Goal: Transaction & Acquisition: Purchase product/service

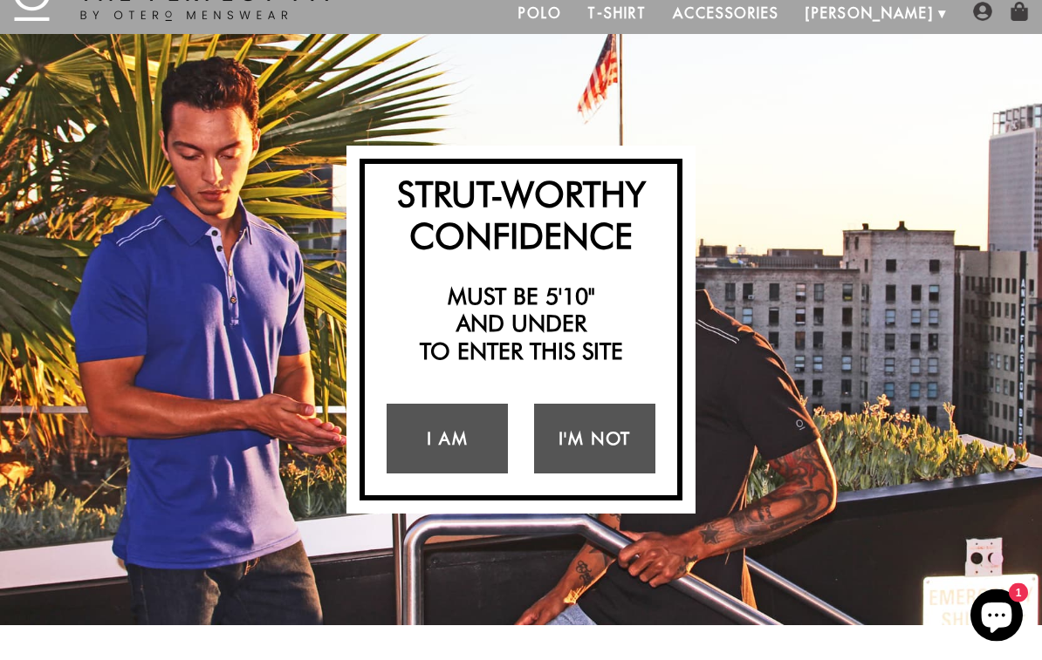
scroll to position [65, 0]
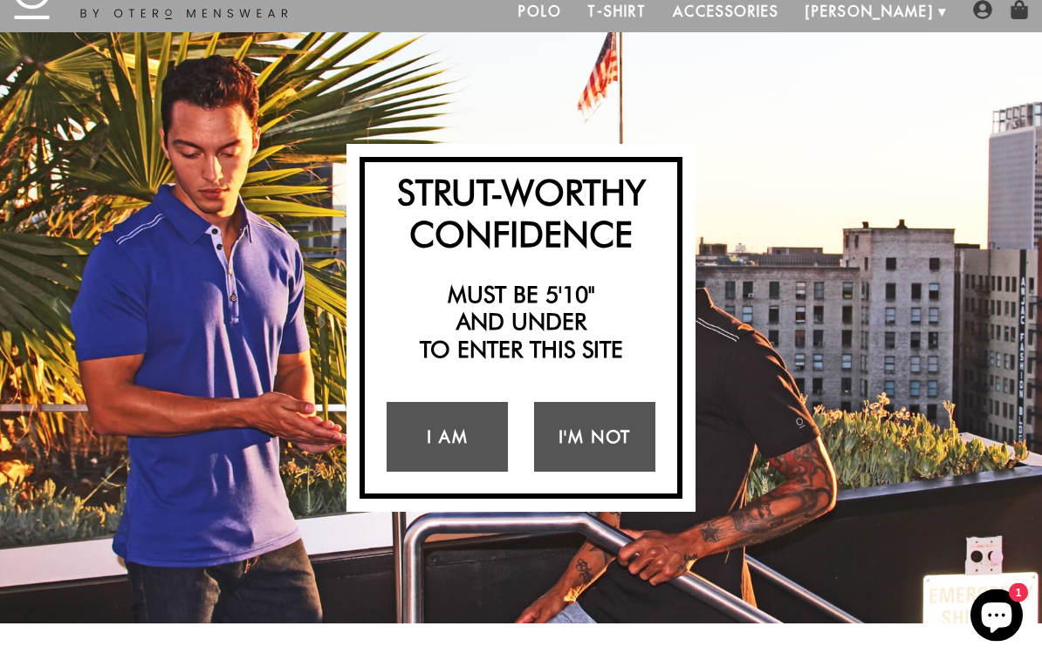
click at [478, 441] on link "I Am" at bounding box center [447, 438] width 121 height 70
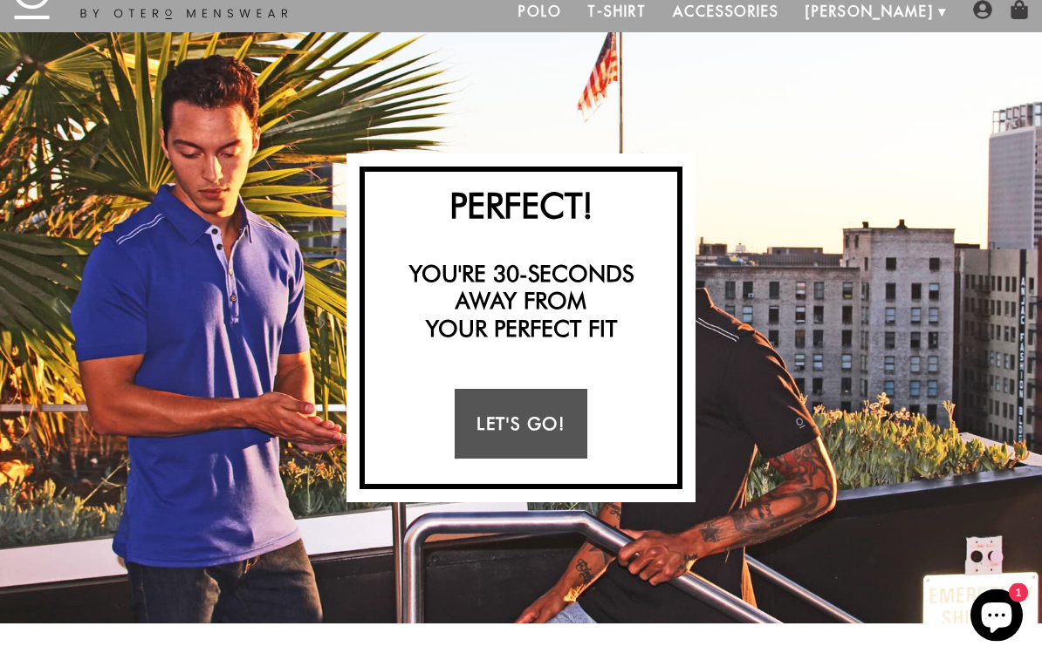
scroll to position [65, 0]
click at [564, 421] on link "Let's Go!" at bounding box center [521, 424] width 132 height 70
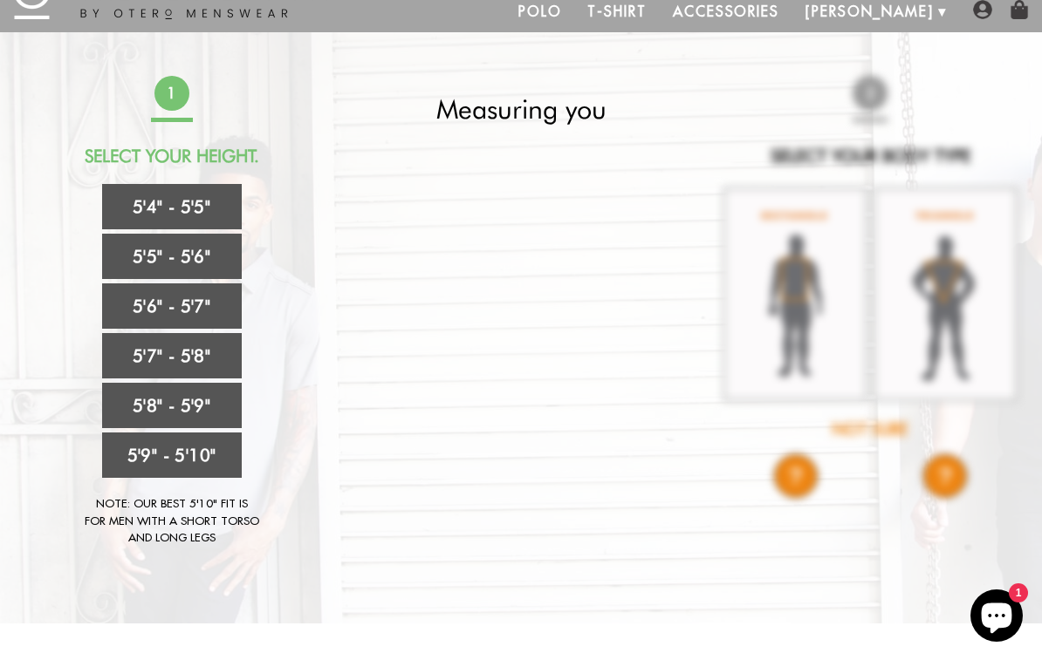
click at [145, 304] on link "5'6" - 5'7"" at bounding box center [172, 306] width 140 height 45
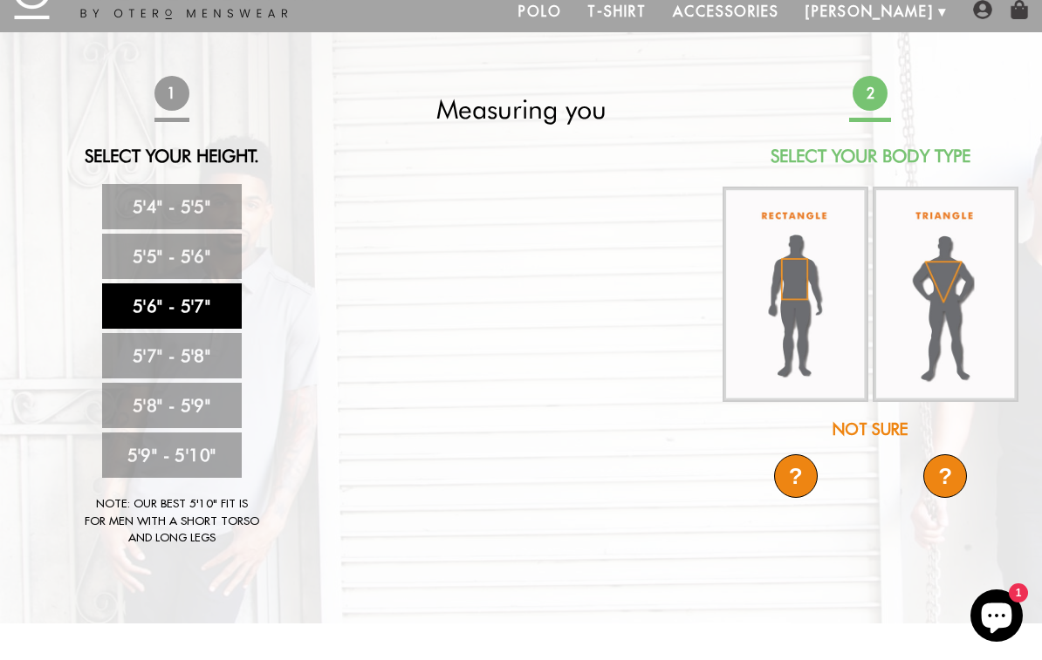
click at [814, 304] on img at bounding box center [795, 295] width 146 height 216
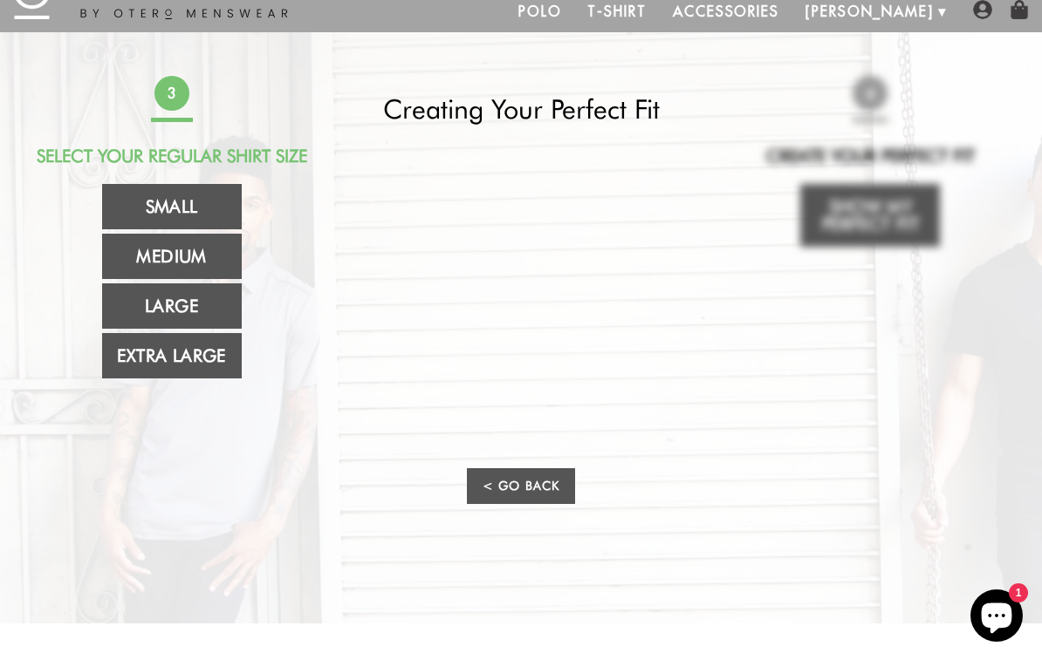
click at [129, 248] on link "Medium" at bounding box center [172, 256] width 140 height 45
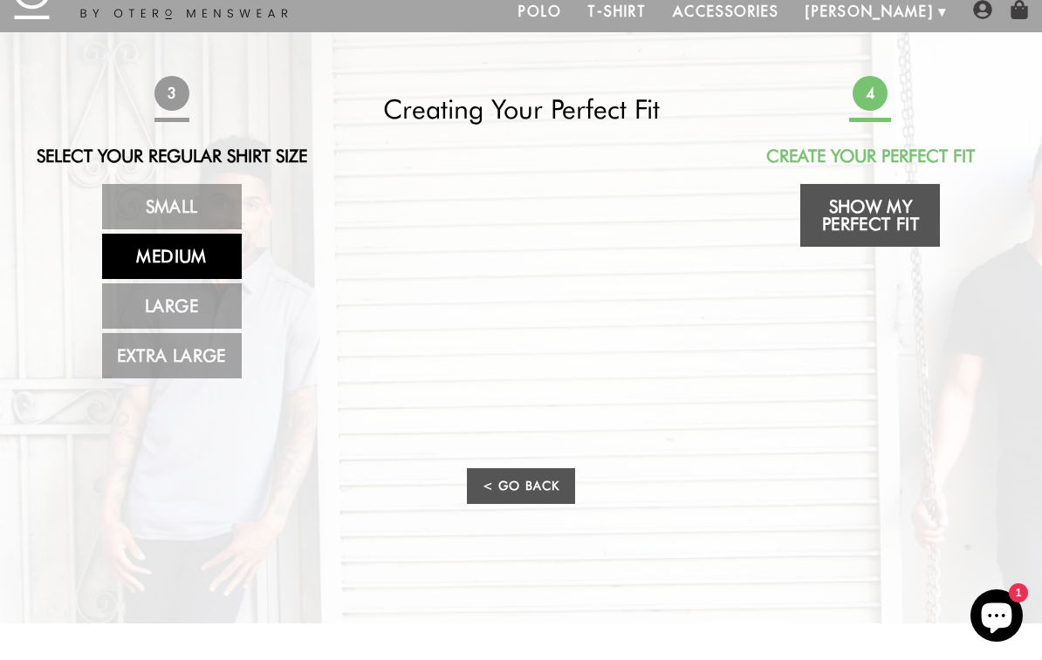
click at [900, 207] on link "Show My Perfect Fit" at bounding box center [870, 215] width 140 height 63
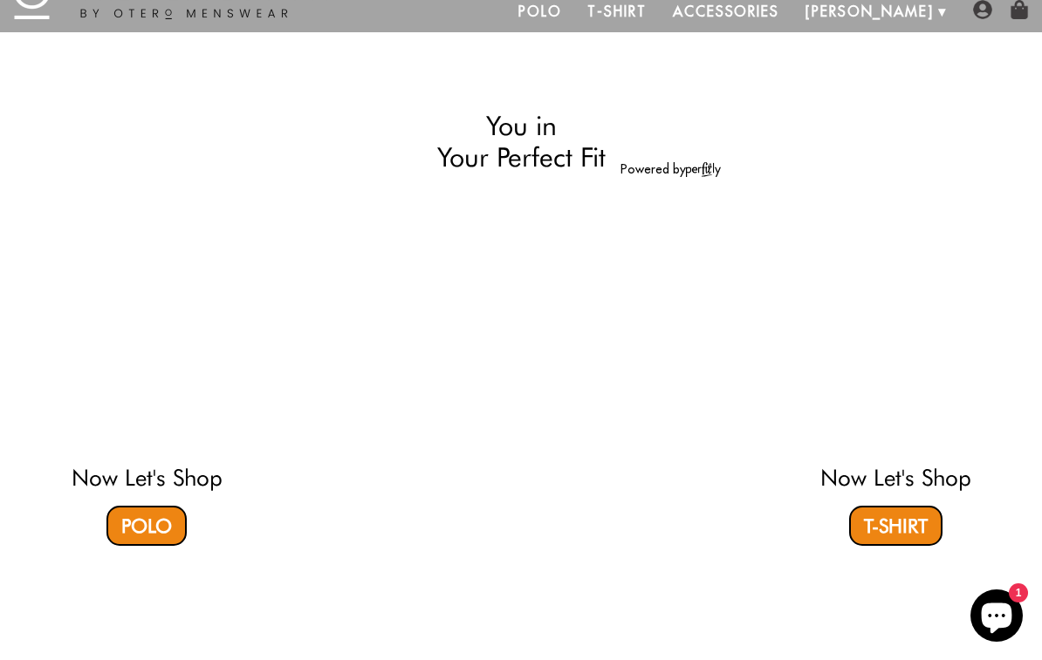
select select "56-57"
select select "M"
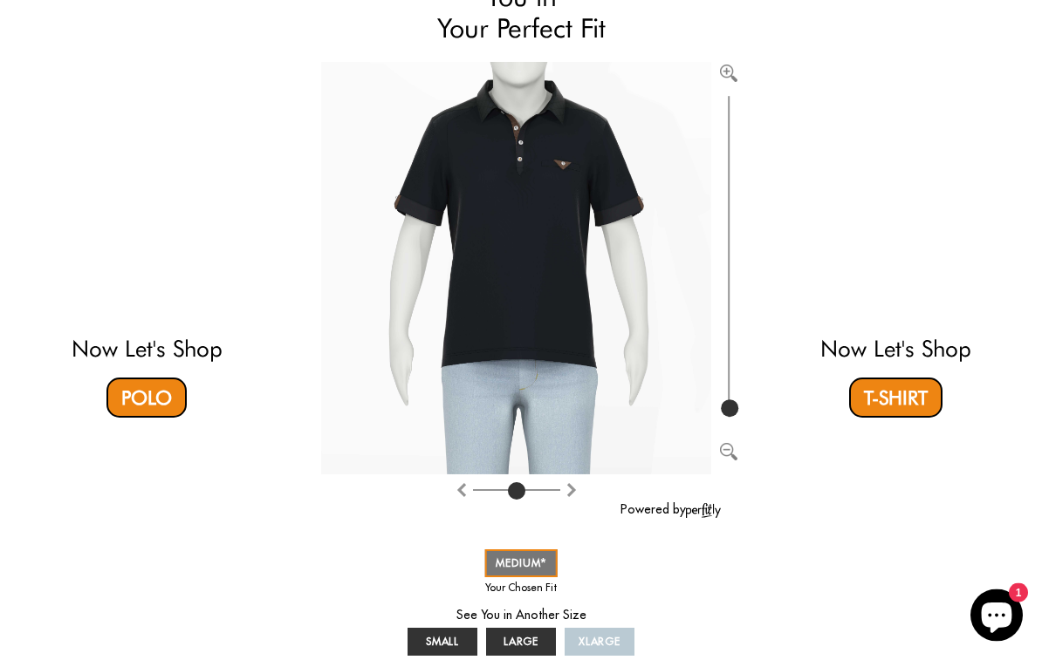
scroll to position [178, 0]
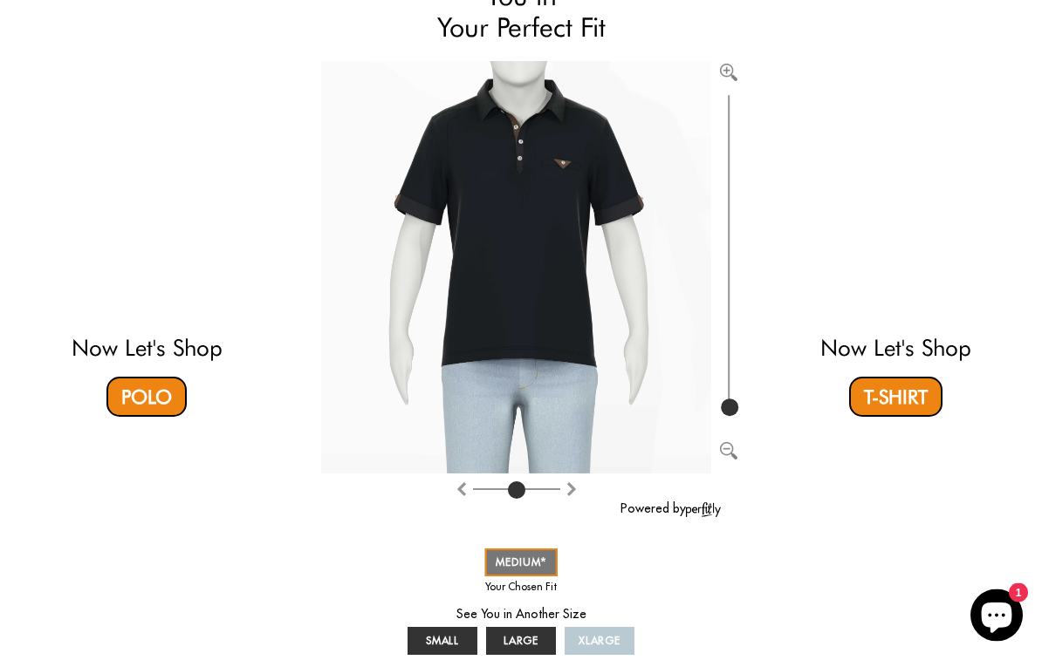
click at [139, 391] on link "Polo" at bounding box center [146, 398] width 80 height 40
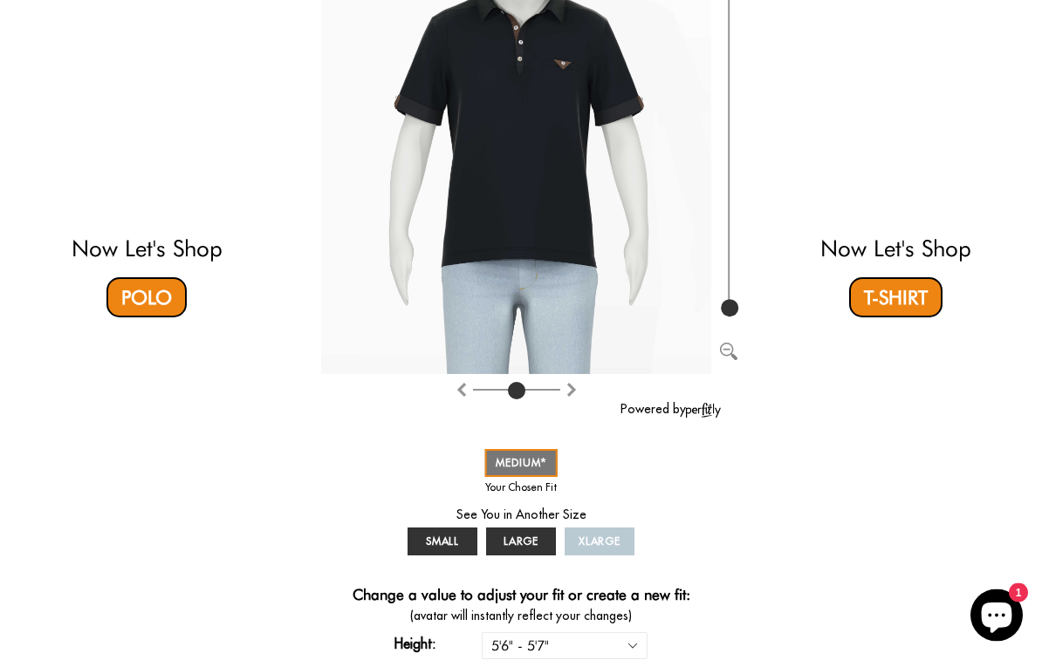
scroll to position [0, 0]
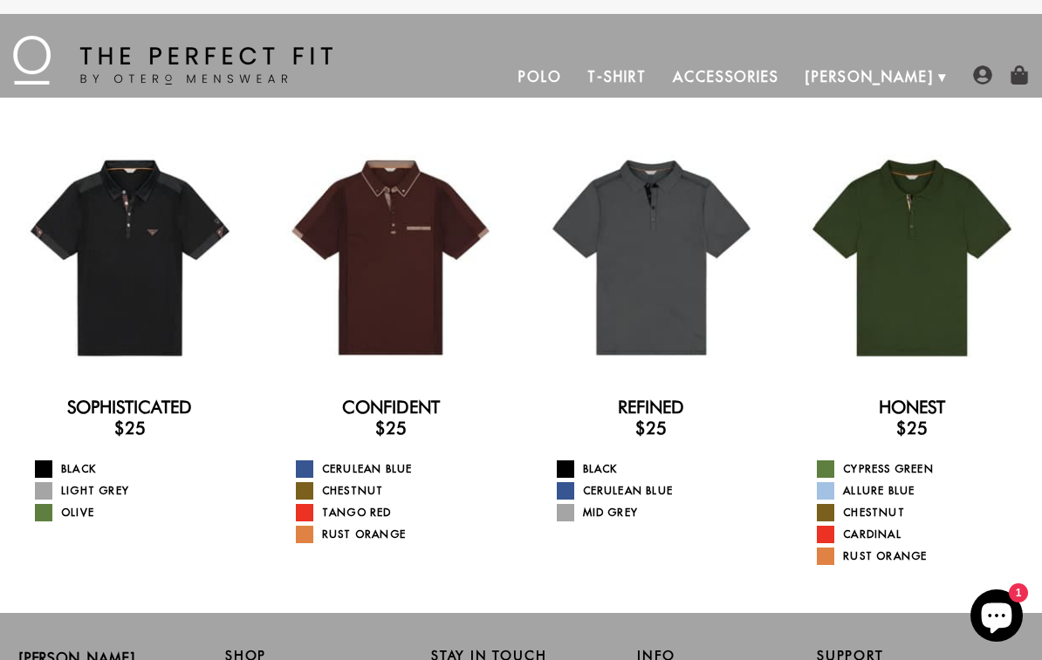
click at [678, 322] on div at bounding box center [652, 258] width 234 height 234
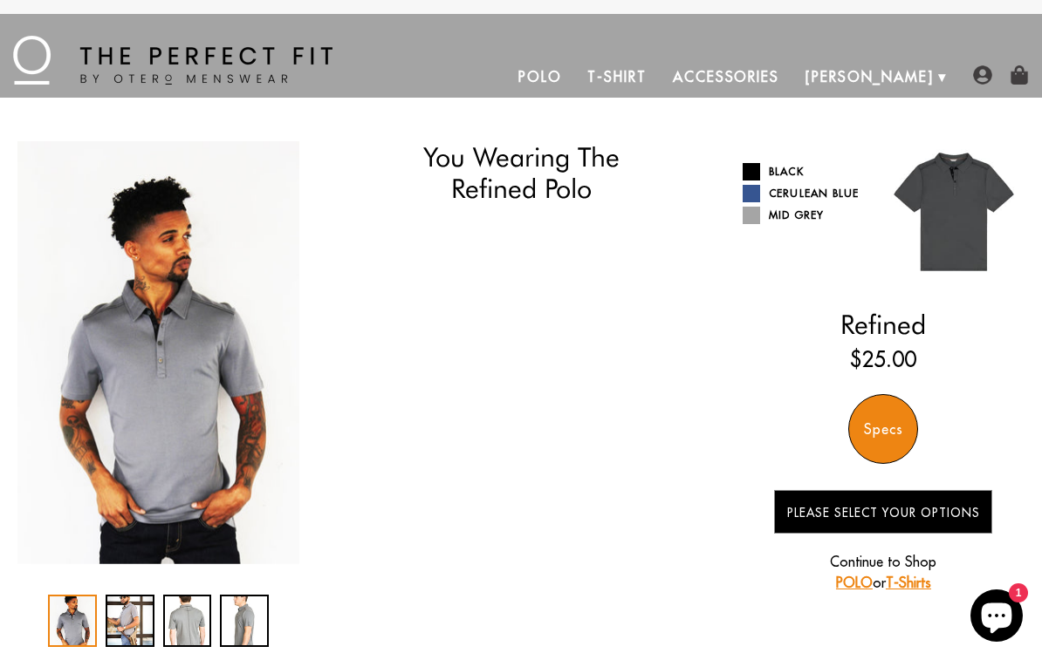
select select "56-57"
select select "M"
